Goal: Navigation & Orientation: Understand site structure

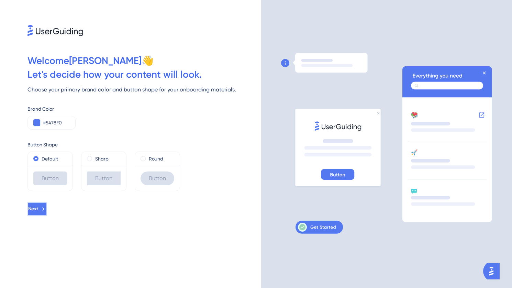
click at [46, 209] on icon at bounding box center [43, 209] width 6 height 6
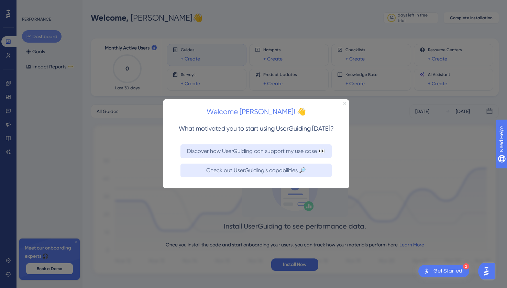
click at [343, 103] on icon "Close Preview" at bounding box center [344, 103] width 3 height 3
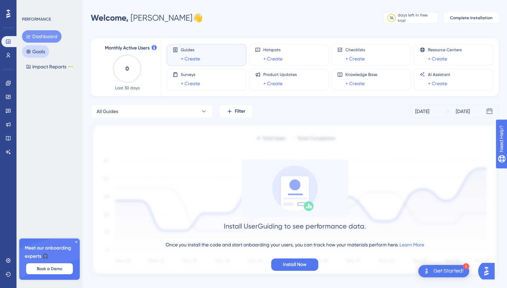
click at [48, 50] on button "Goals" at bounding box center [35, 51] width 27 height 12
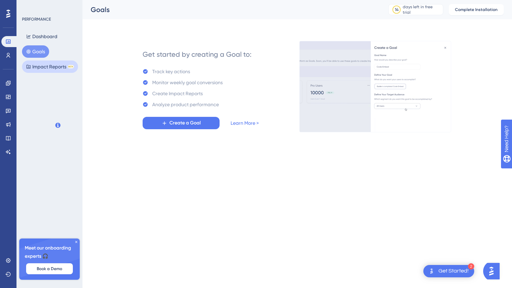
click at [45, 64] on button "Impact Reports BETA" at bounding box center [50, 66] width 56 height 12
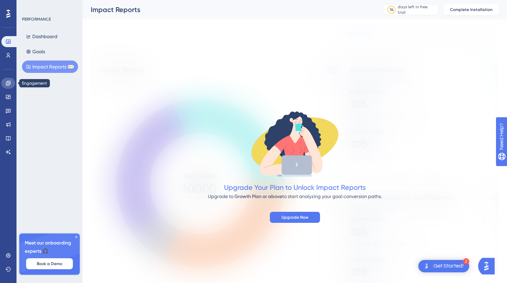
click at [9, 84] on icon at bounding box center [7, 82] width 5 height 5
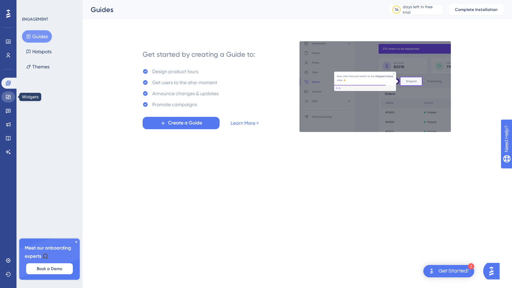
click at [9, 98] on icon at bounding box center [7, 96] width 5 height 5
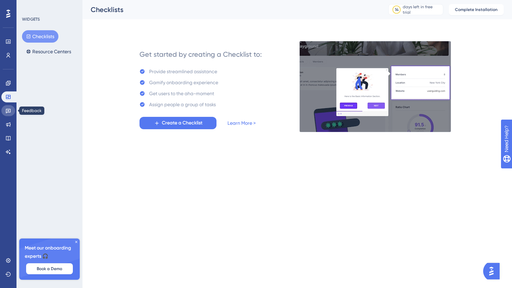
click at [9, 111] on icon at bounding box center [8, 111] width 5 height 4
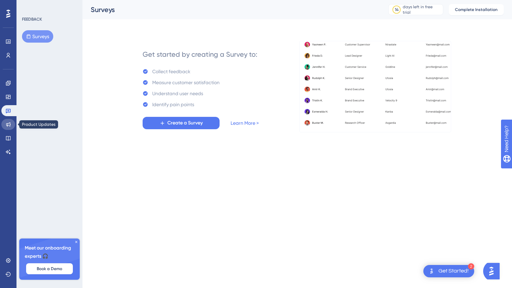
click at [8, 128] on link at bounding box center [8, 124] width 14 height 11
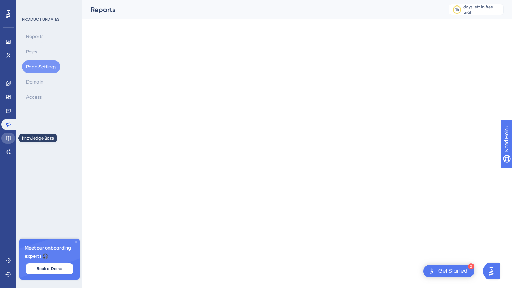
click at [9, 140] on icon at bounding box center [7, 137] width 5 height 5
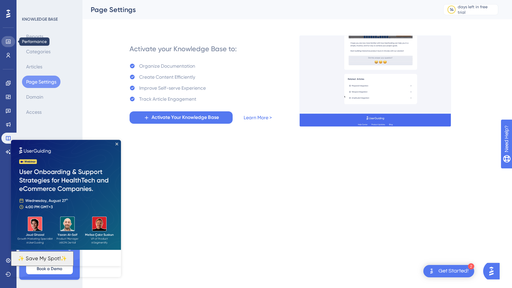
click at [7, 39] on icon at bounding box center [7, 41] width 5 height 5
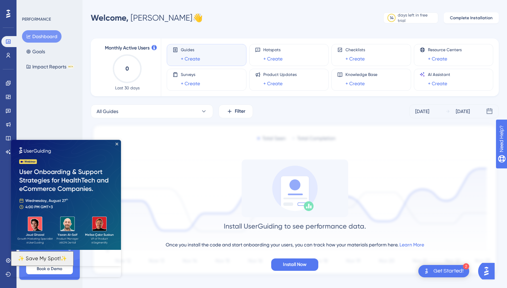
click at [8, 18] on icon at bounding box center [8, 13] width 4 height 9
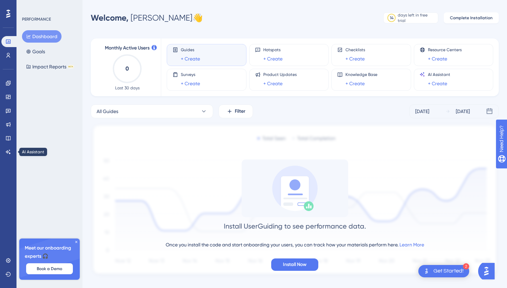
scroll to position [11, 0]
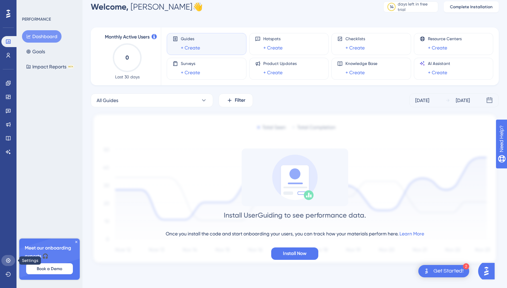
click at [8, 262] on icon at bounding box center [8, 260] width 4 height 4
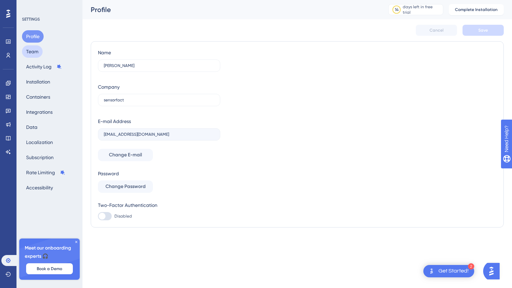
click at [33, 51] on button "Team" at bounding box center [32, 51] width 21 height 12
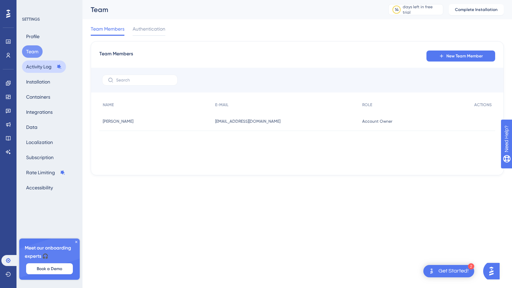
click at [34, 65] on button "Activity Log" at bounding box center [44, 66] width 44 height 12
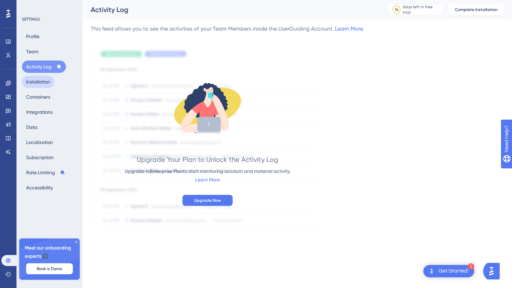
click at [31, 78] on button "Installation" at bounding box center [38, 82] width 32 height 12
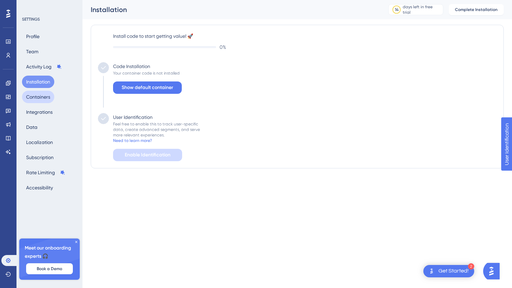
click at [35, 99] on button "Containers" at bounding box center [38, 97] width 32 height 12
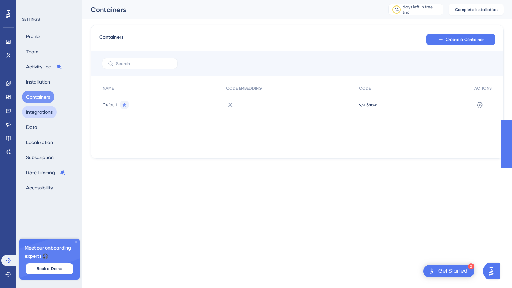
click at [37, 118] on button "Integrations" at bounding box center [39, 112] width 35 height 12
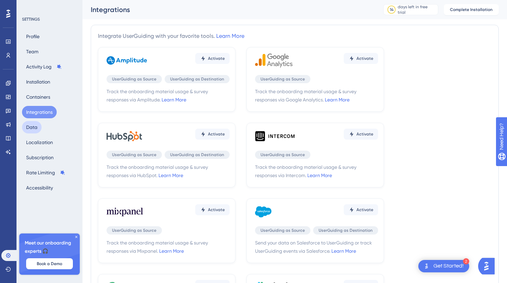
click at [33, 128] on button "Data" at bounding box center [32, 127] width 20 height 12
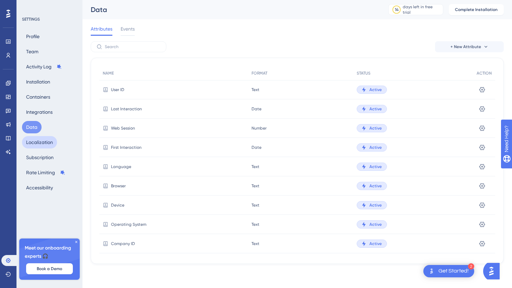
click at [31, 147] on button "Localization" at bounding box center [39, 142] width 35 height 12
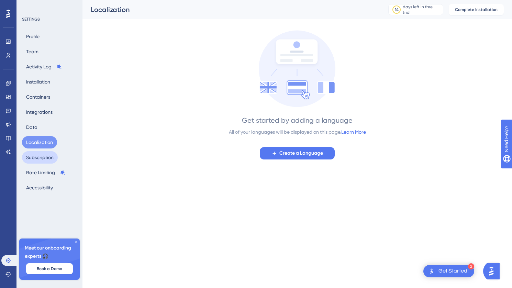
click at [32, 158] on button "Subscription" at bounding box center [40, 157] width 36 height 12
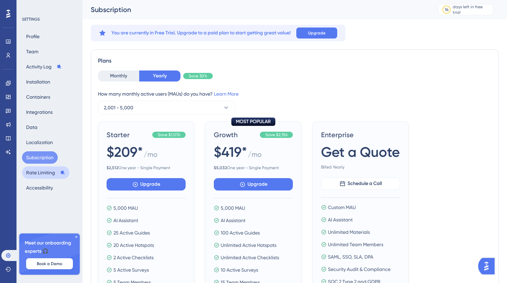
click at [33, 176] on button "Rate Limiting" at bounding box center [45, 172] width 47 height 12
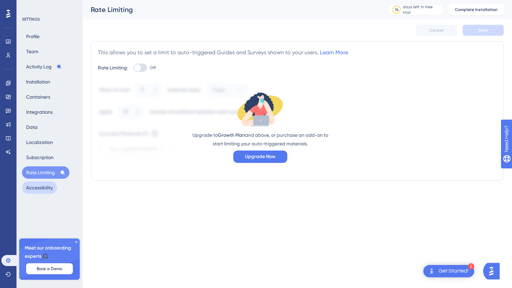
click at [37, 184] on button "Accessibility" at bounding box center [39, 187] width 35 height 12
